Goal: Task Accomplishment & Management: Complete application form

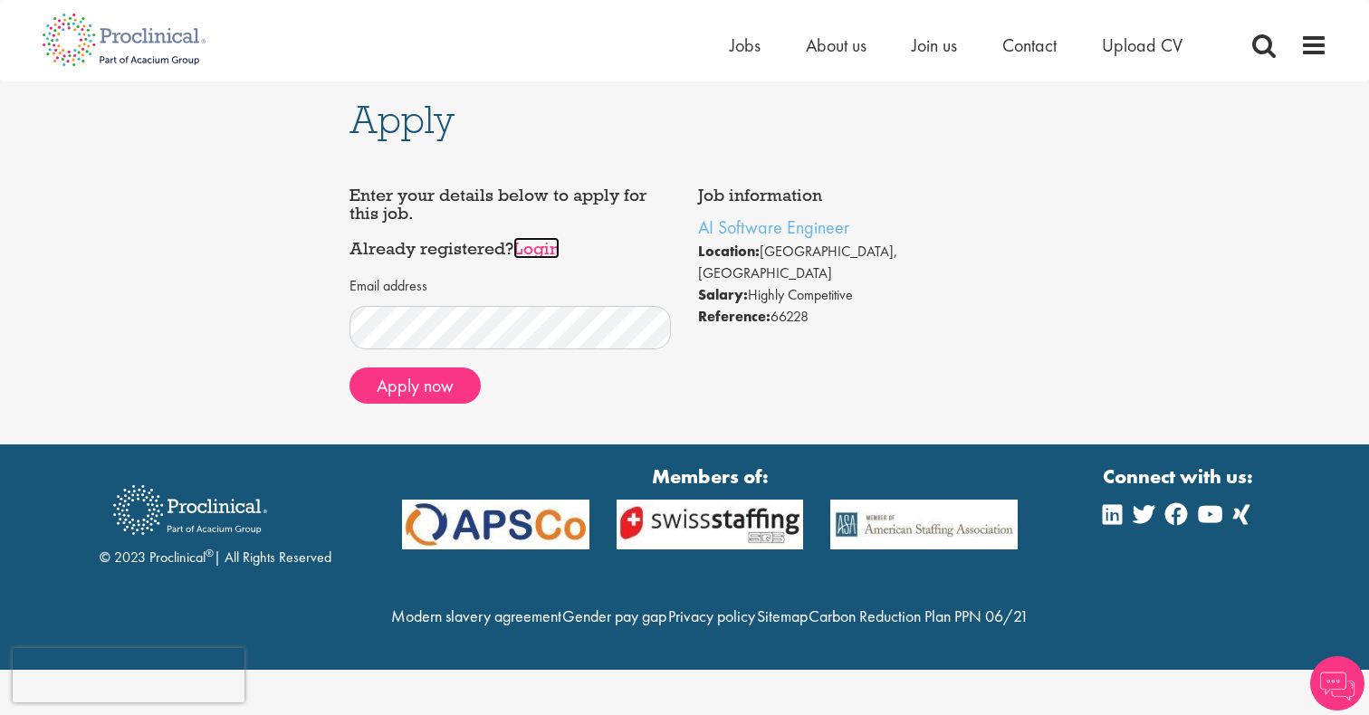
click at [549, 254] on link "Login" at bounding box center [536, 248] width 46 height 22
click at [435, 365] on form "Email address Apply now" at bounding box center [510, 340] width 295 height 128
click at [435, 383] on button "Apply now" at bounding box center [414, 386] width 131 height 36
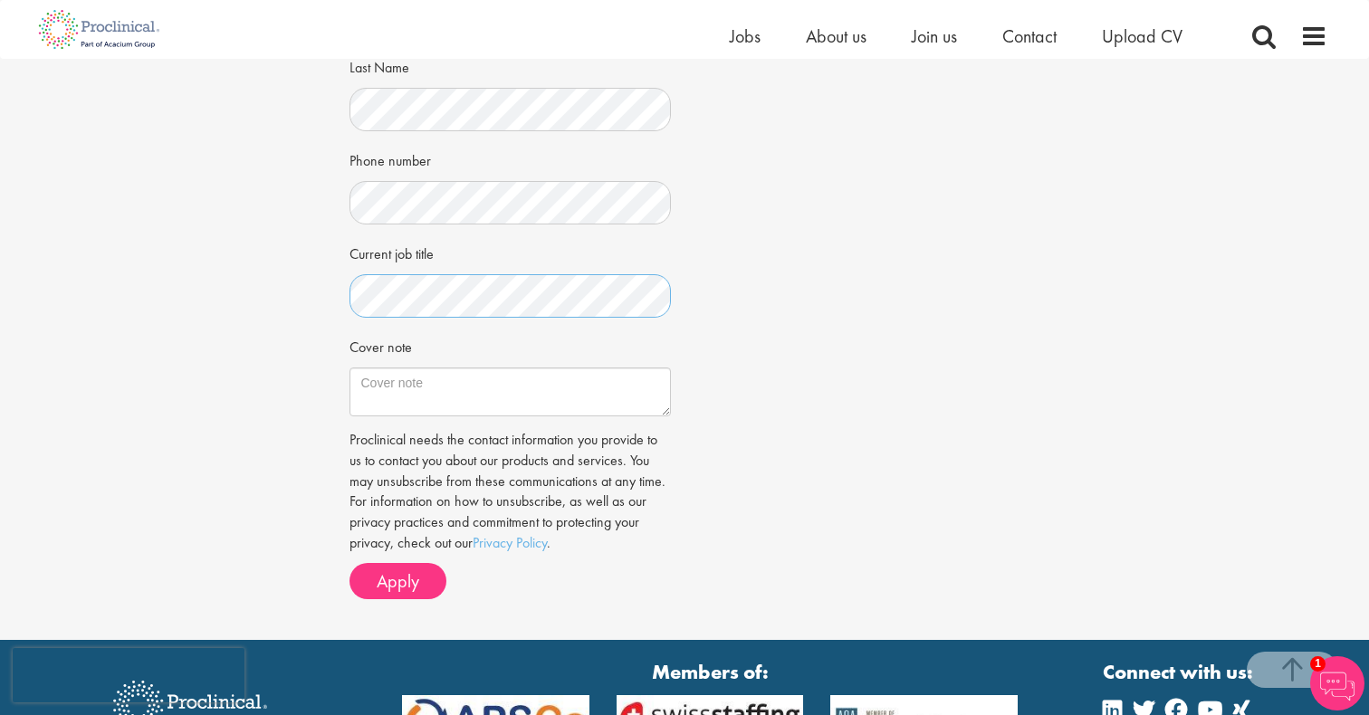
scroll to position [424, 0]
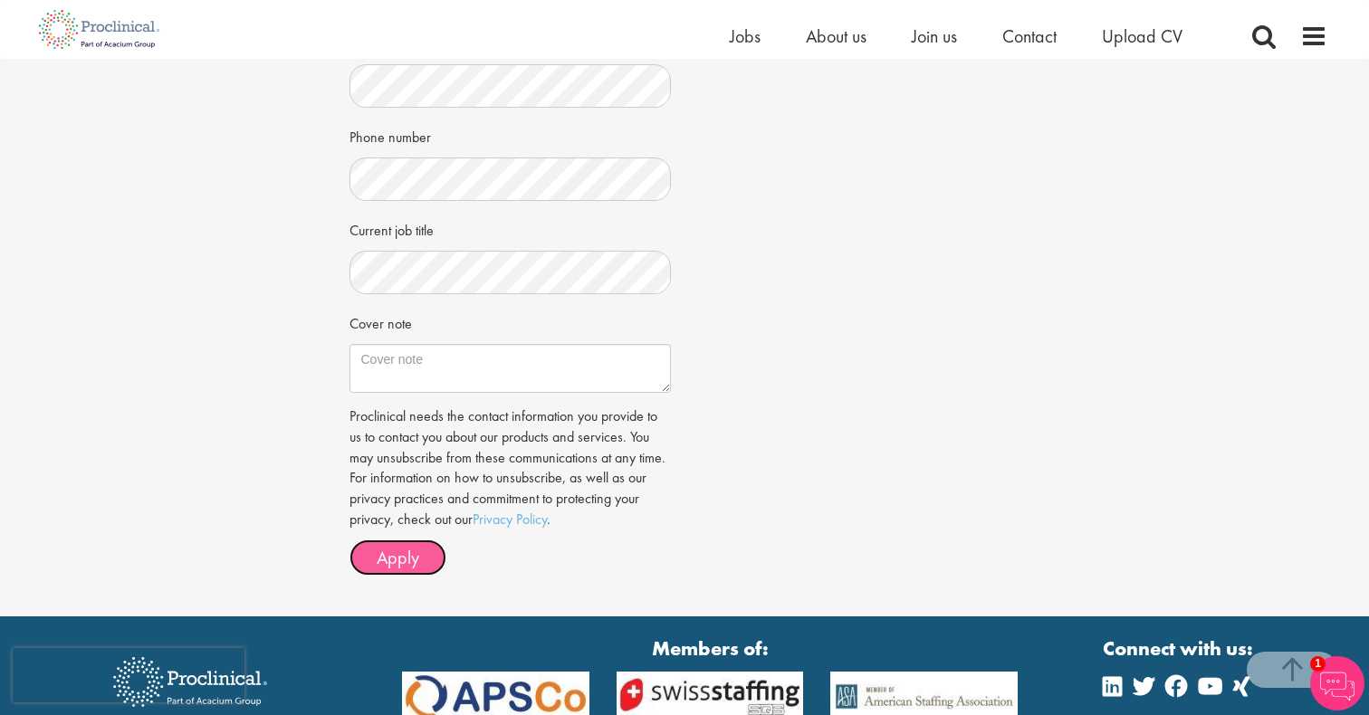
click at [411, 563] on span "Apply" at bounding box center [398, 558] width 43 height 24
